Goal: Information Seeking & Learning: Learn about a topic

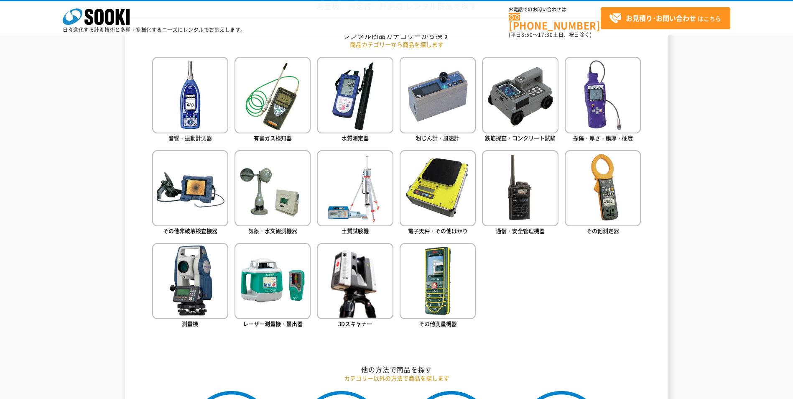
scroll to position [393, 0]
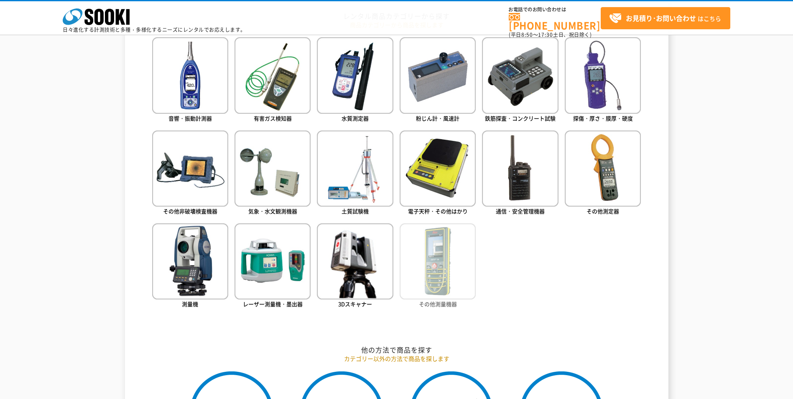
click at [448, 274] on img at bounding box center [438, 261] width 76 height 76
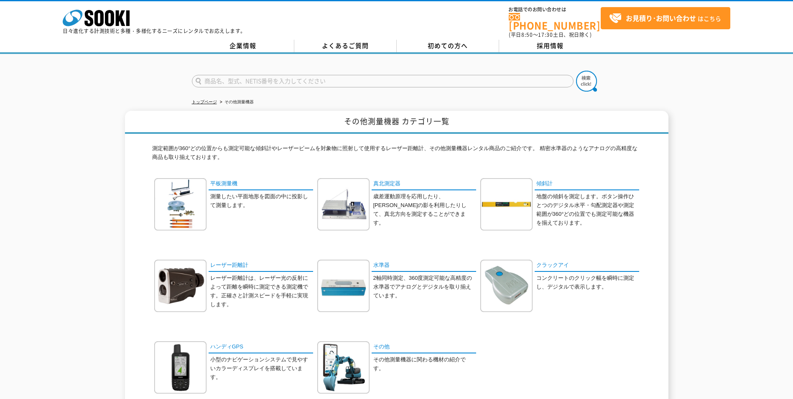
click at [242, 76] on input "text" at bounding box center [383, 81] width 382 height 13
type input "n"
type input "熱中症"
click at [576, 71] on button at bounding box center [586, 81] width 21 height 21
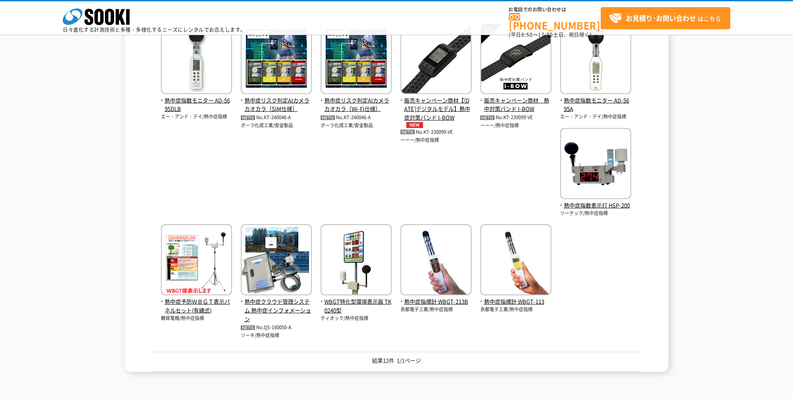
scroll to position [167, 0]
click at [232, 224] on img at bounding box center [196, 260] width 71 height 73
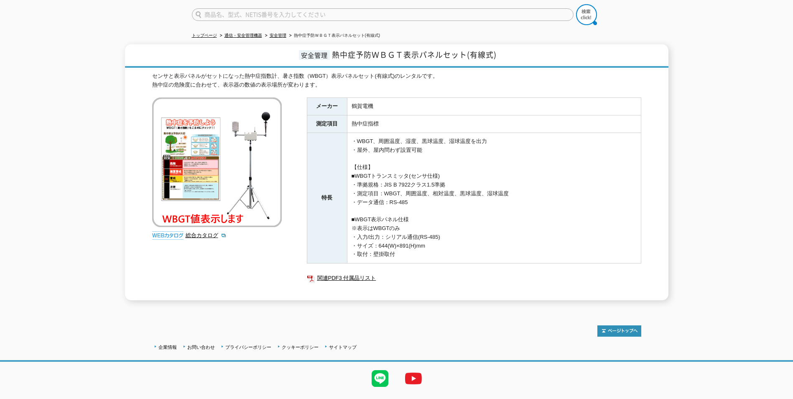
scroll to position [81, 0]
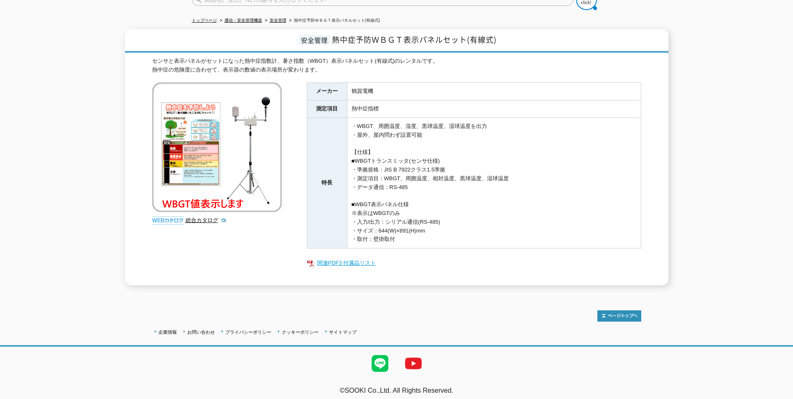
click at [355, 259] on link "関連PDF3 付属品リスト" at bounding box center [474, 262] width 334 height 11
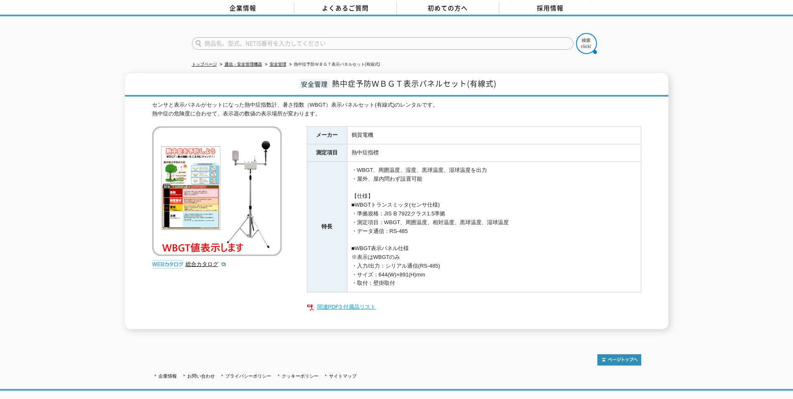
scroll to position [0, 0]
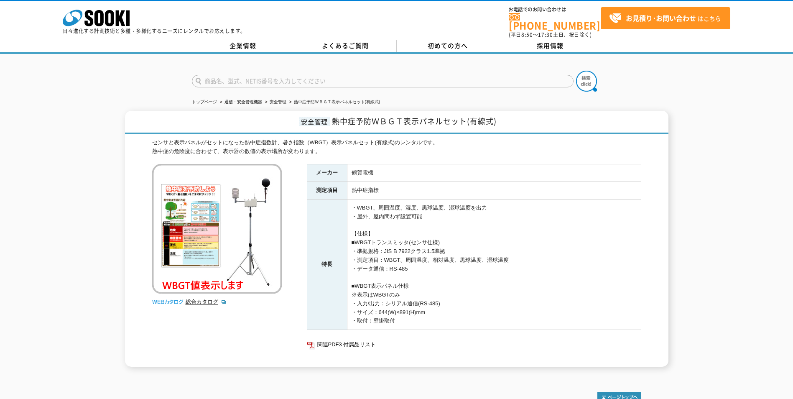
click at [223, 250] on img at bounding box center [217, 229] width 130 height 130
click at [204, 299] on link "総合カタログ" at bounding box center [206, 301] width 41 height 6
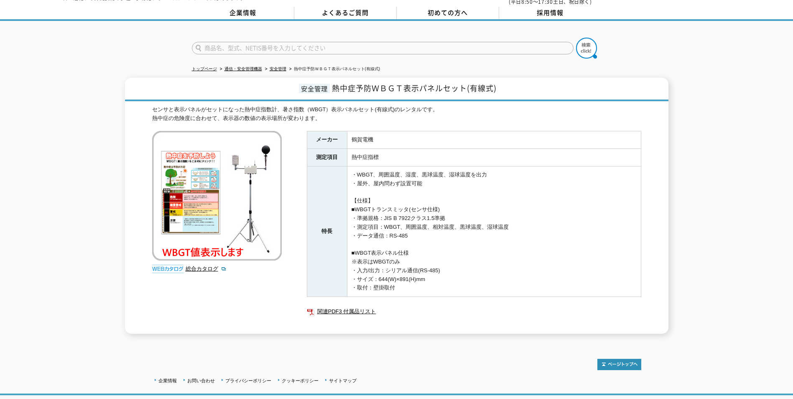
scroll to position [81, 0]
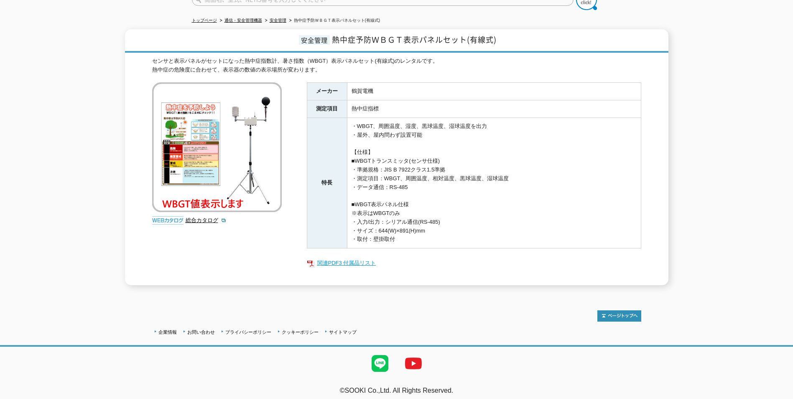
click at [335, 260] on link "関連PDF3 付属品リスト" at bounding box center [474, 262] width 334 height 11
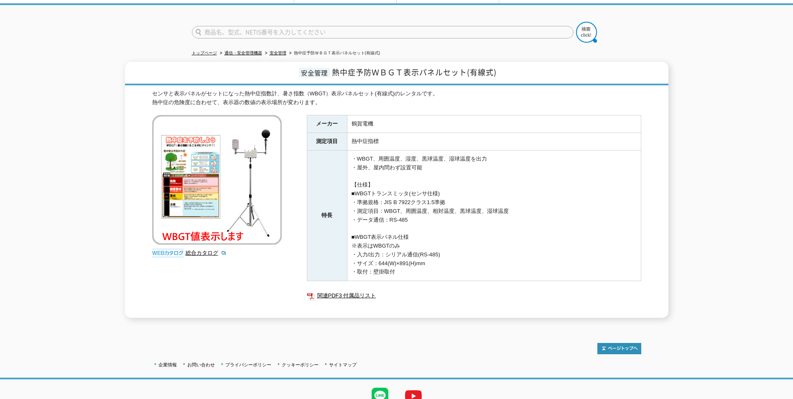
scroll to position [0, 0]
